Goal: Find specific page/section: Find specific page/section

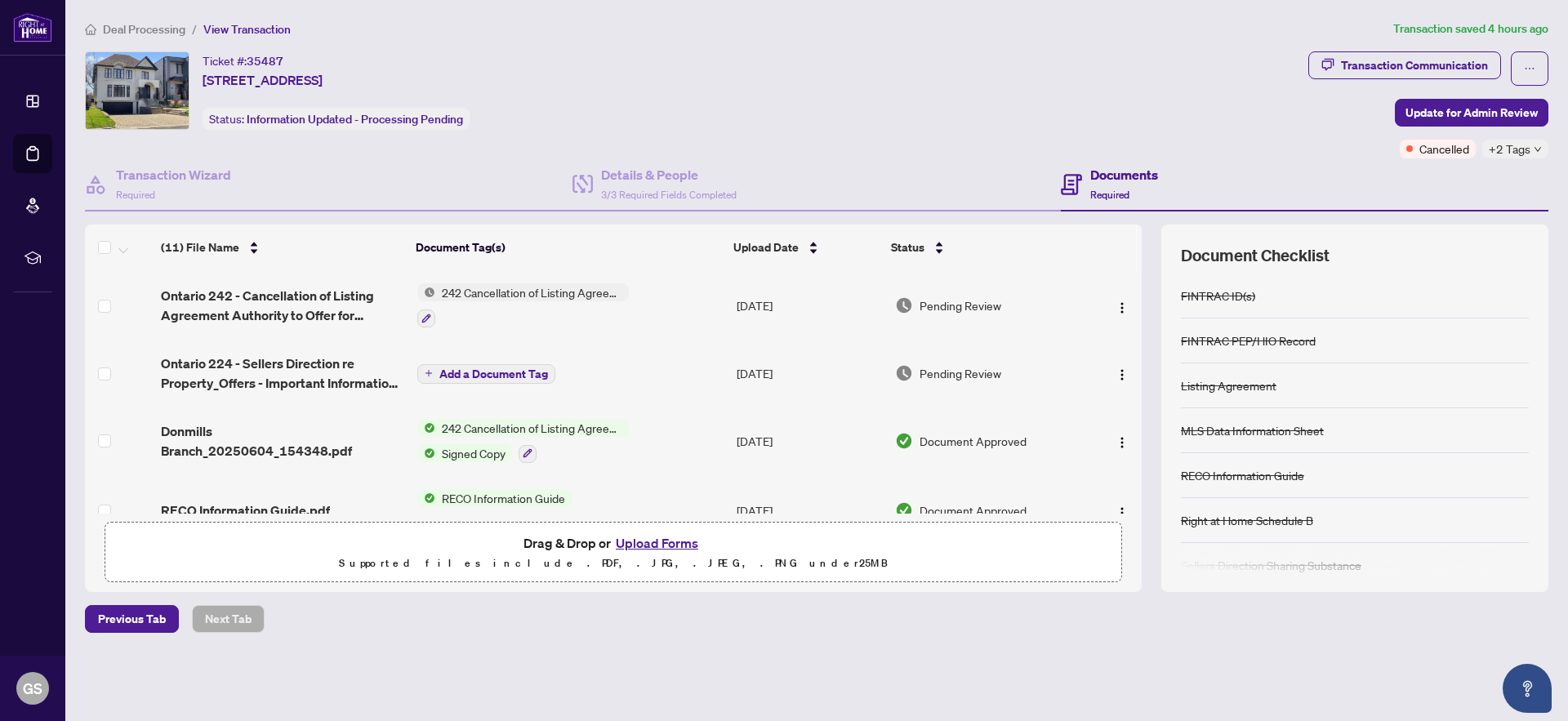
click at [494, 290] on span "242 Cancellation of Listing Agreement - Authority to Offer for Sale" at bounding box center [532, 292] width 193 height 18
click at [469, 371] on span "242 Cancellation of Listing Agreement - Authority to Offer for Sale" at bounding box center [530, 382] width 243 height 36
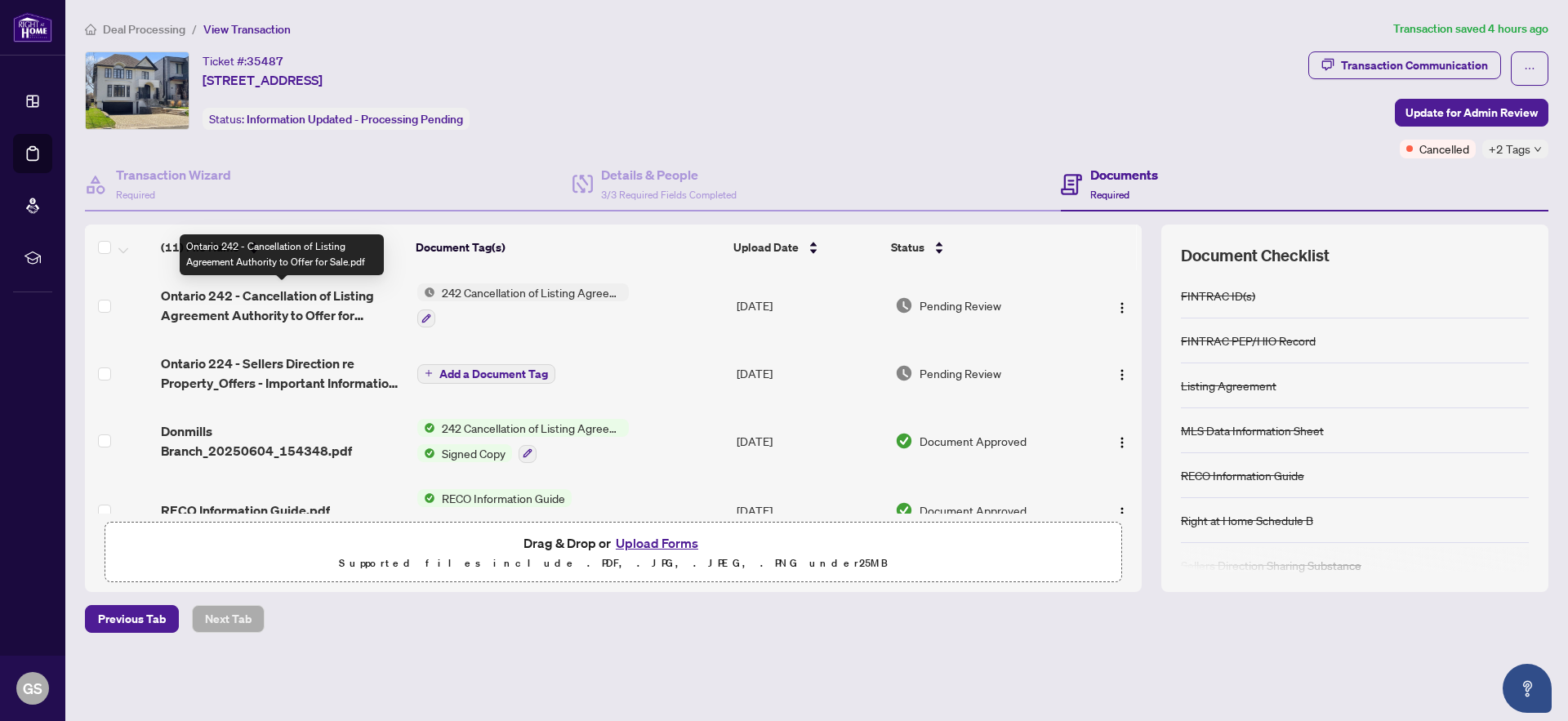
click at [281, 308] on span "Ontario 242 - Cancellation of Listing Agreement Authority to Offer for Sale.pdf" at bounding box center [281, 306] width 242 height 39
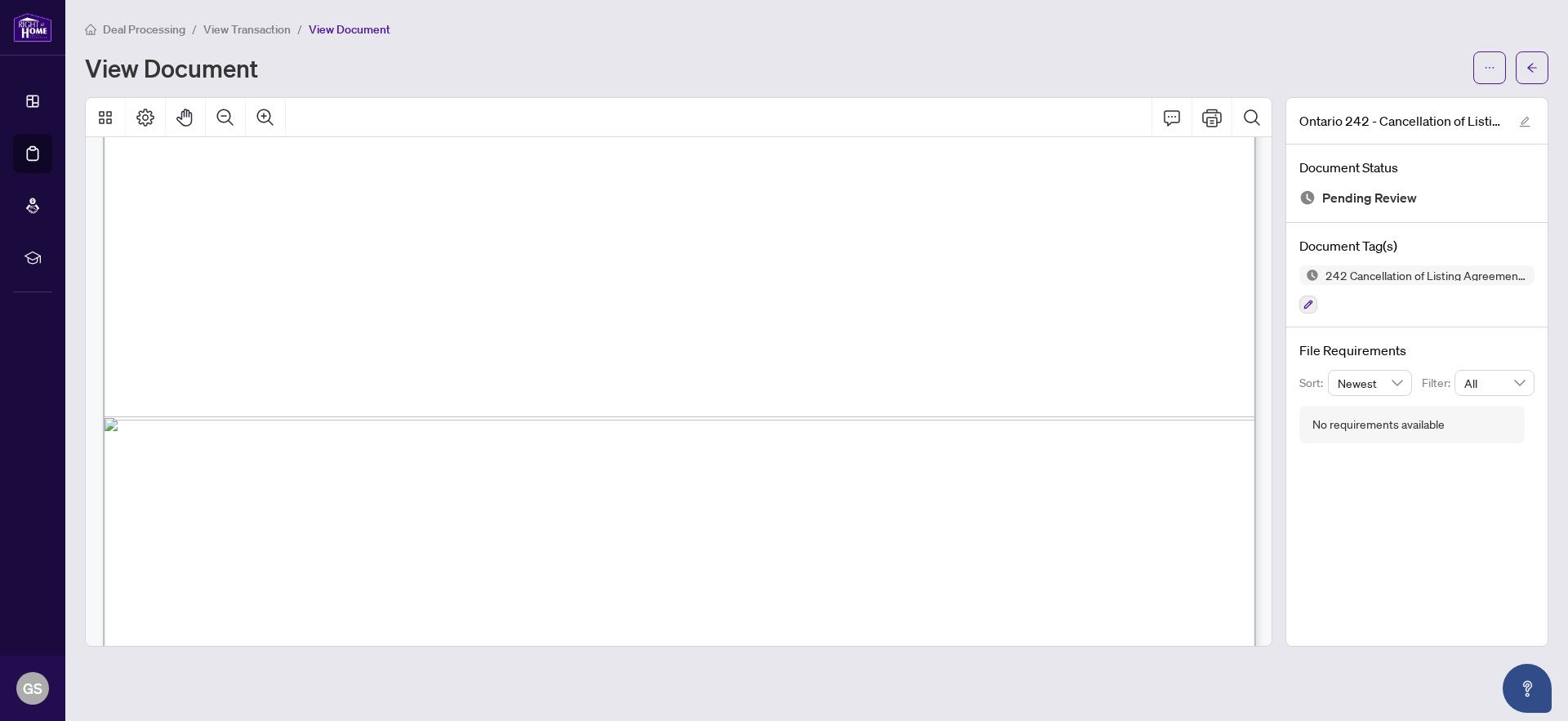
scroll to position [1016, 0]
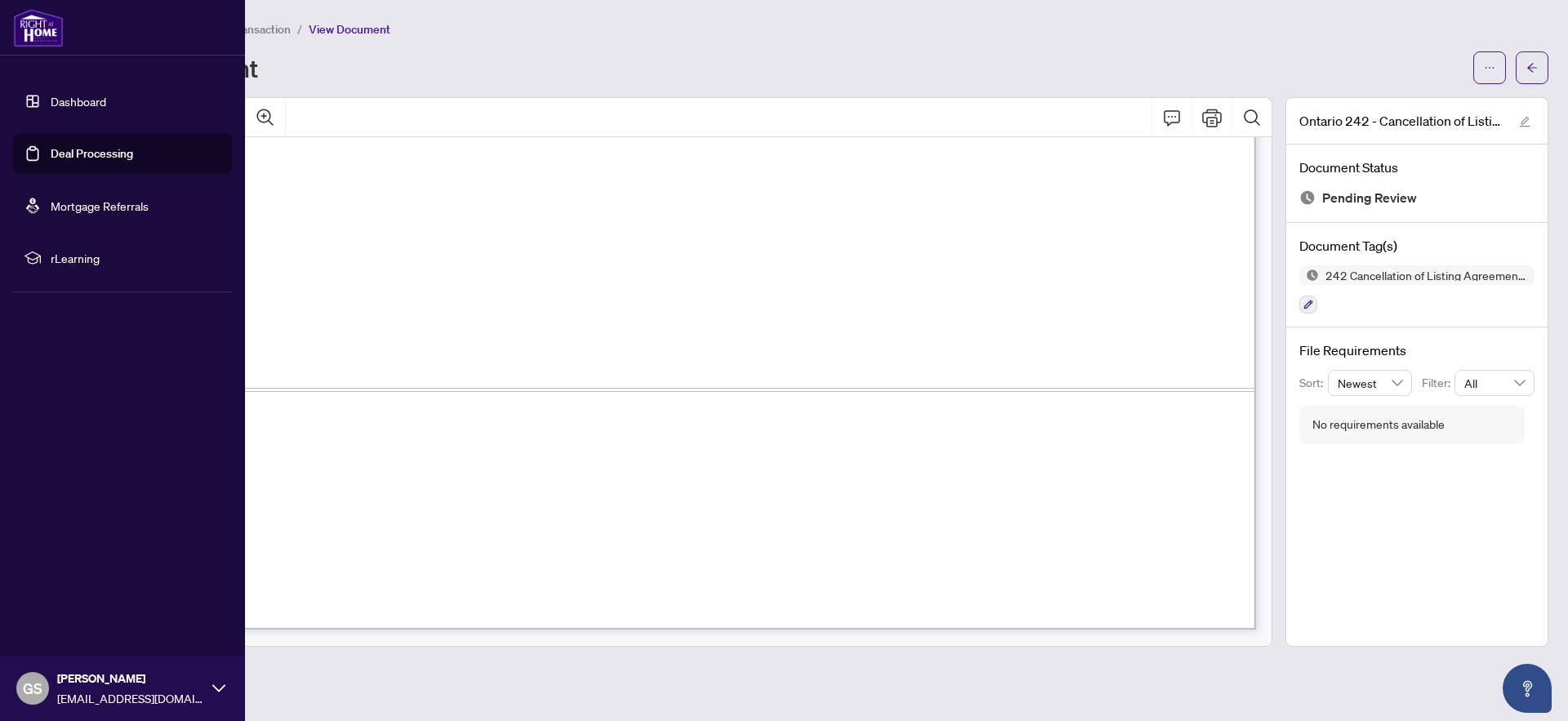
click at [106, 97] on link "Dashboard" at bounding box center [79, 101] width 56 height 15
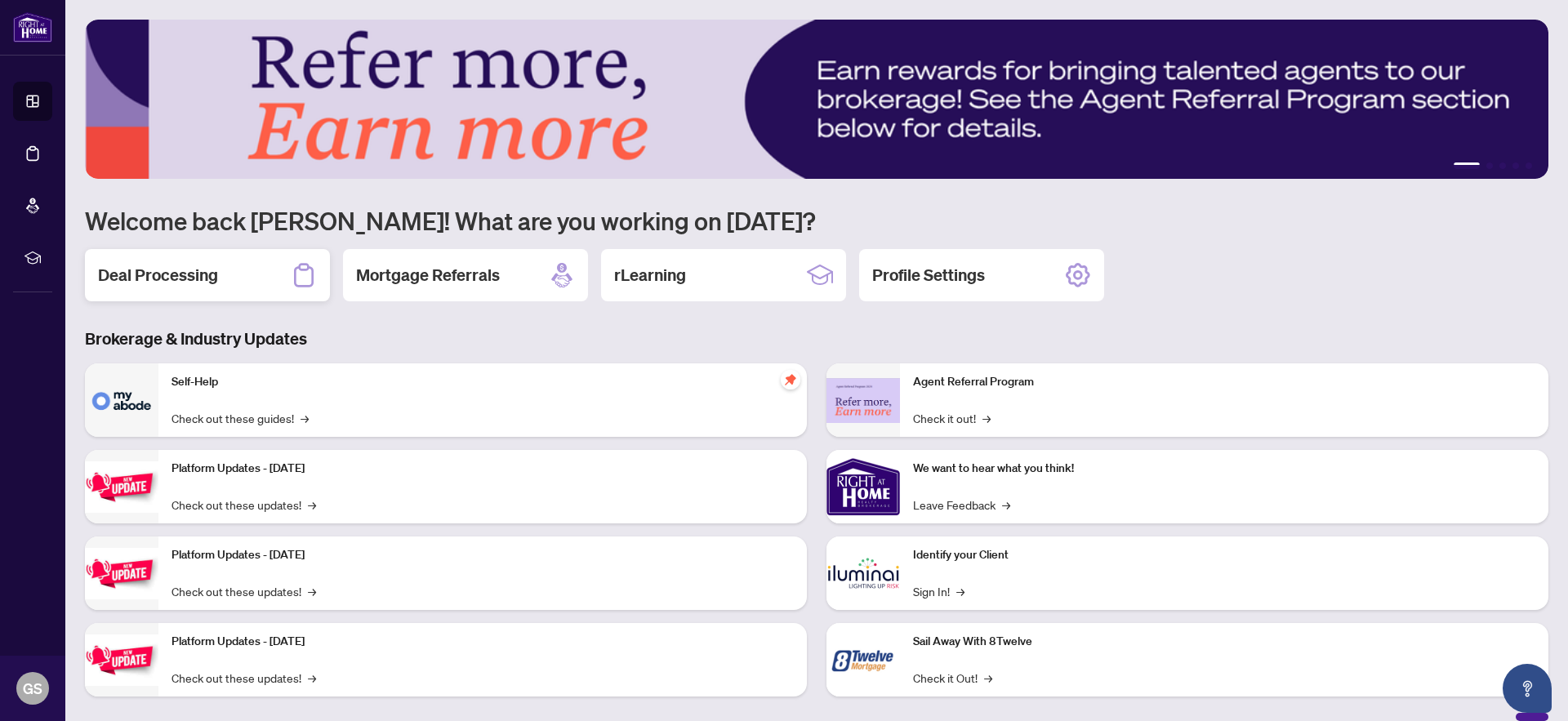
click at [197, 264] on h2 "Deal Processing" at bounding box center [157, 275] width 120 height 23
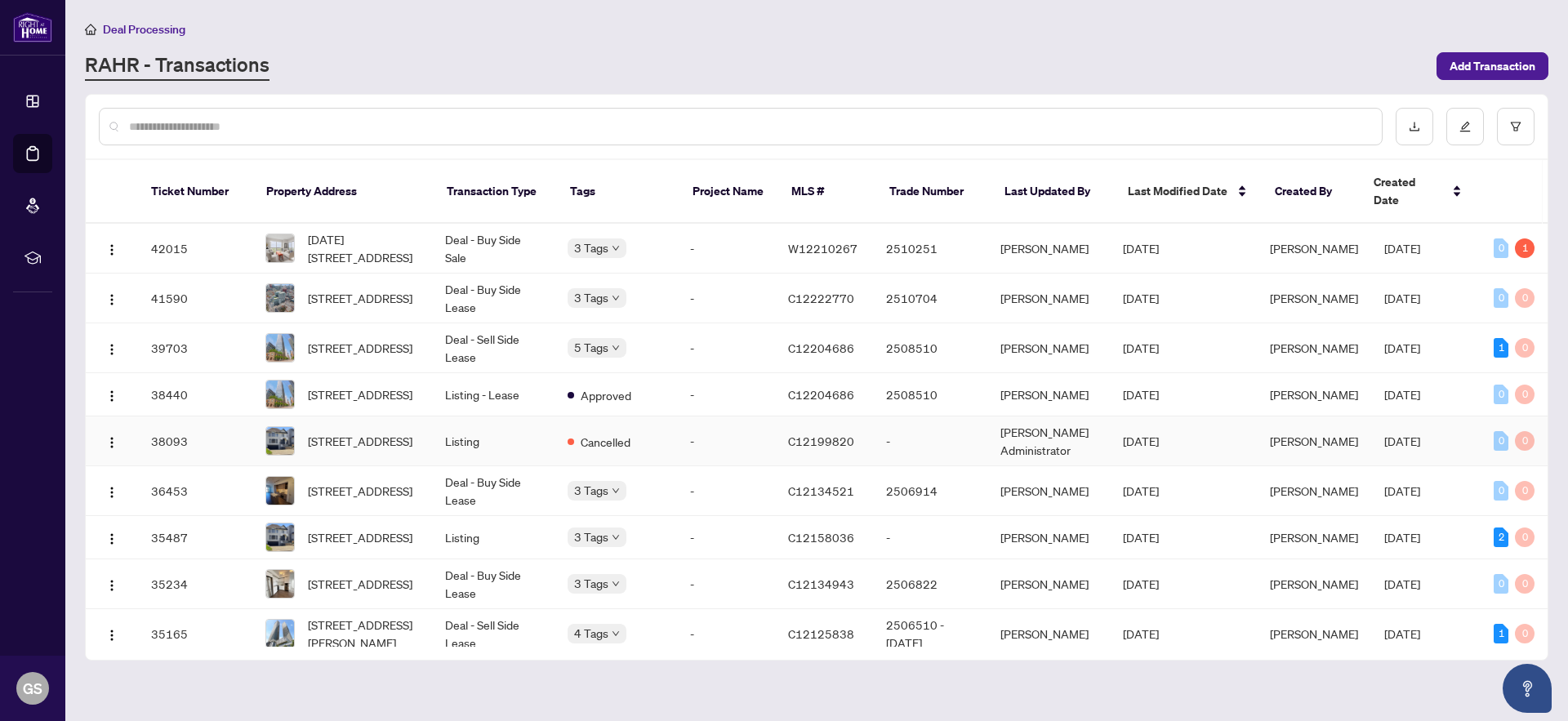
click at [1287, 434] on span "[PERSON_NAME]" at bounding box center [1313, 441] width 88 height 15
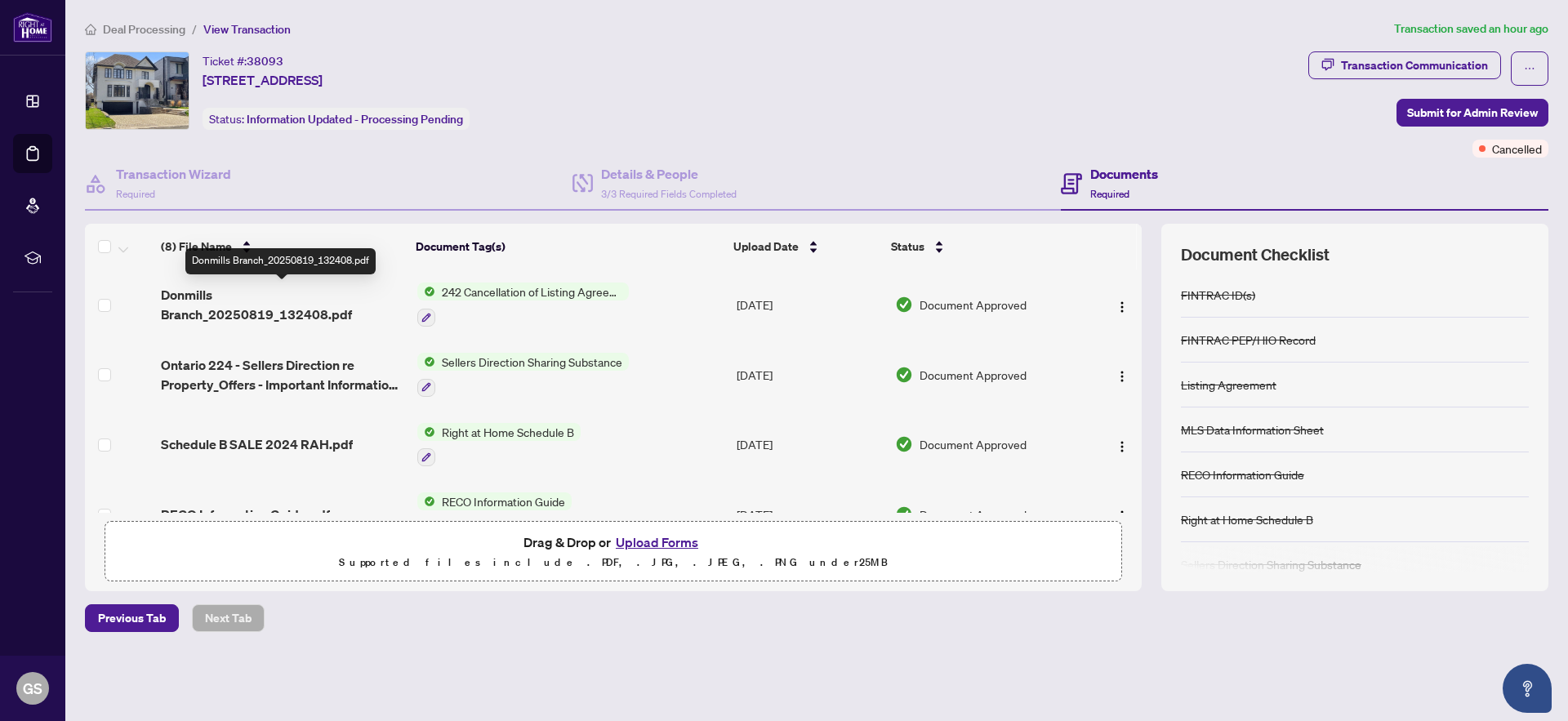
click at [197, 298] on span "Donmills Branch_20250819_132408.pdf" at bounding box center [281, 305] width 242 height 39
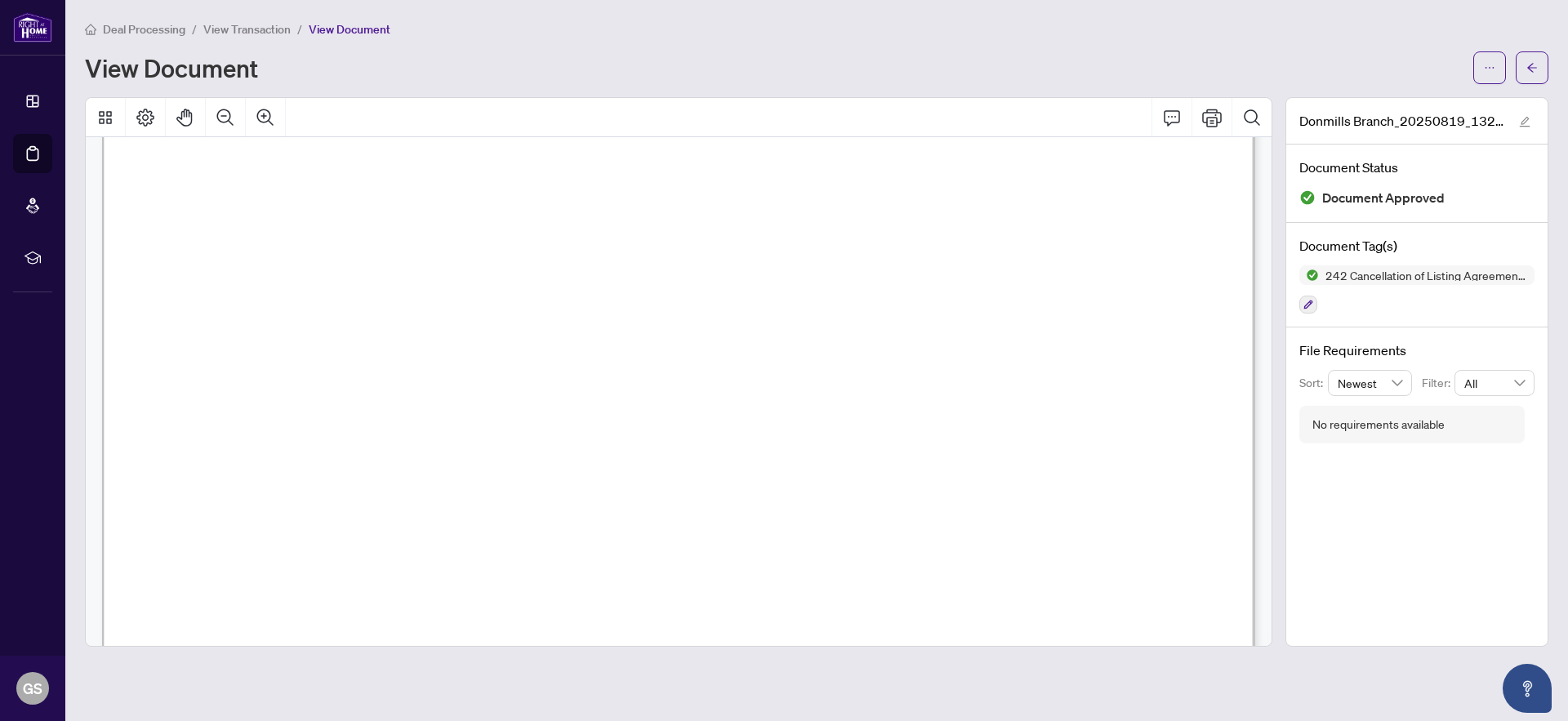
scroll to position [3255, 0]
